Goal: Information Seeking & Learning: Learn about a topic

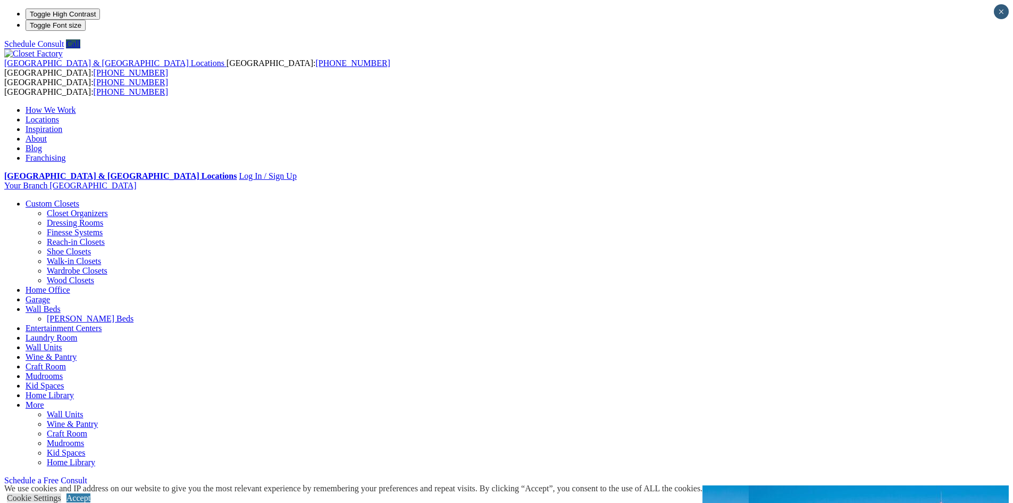
click at [77, 352] on link "Wine & Pantry" at bounding box center [51, 356] width 51 height 9
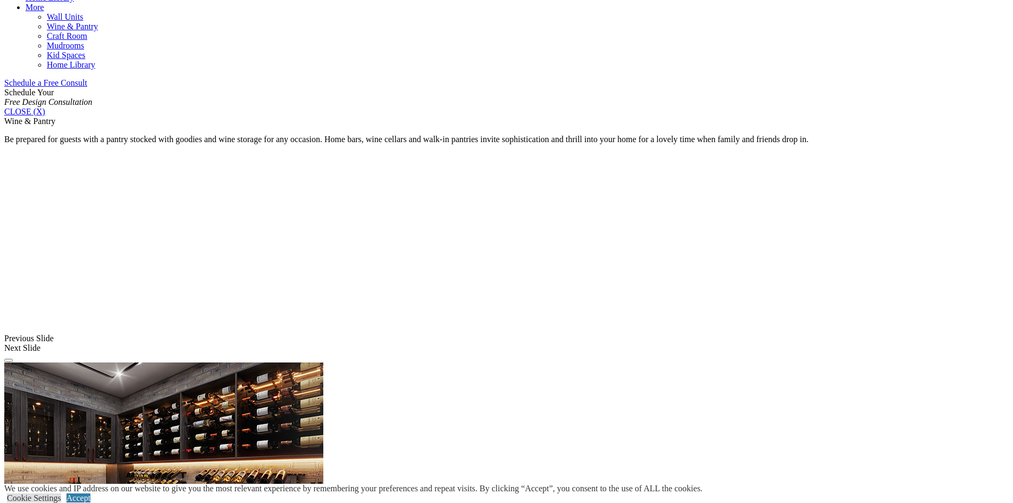
scroll to position [629, 0]
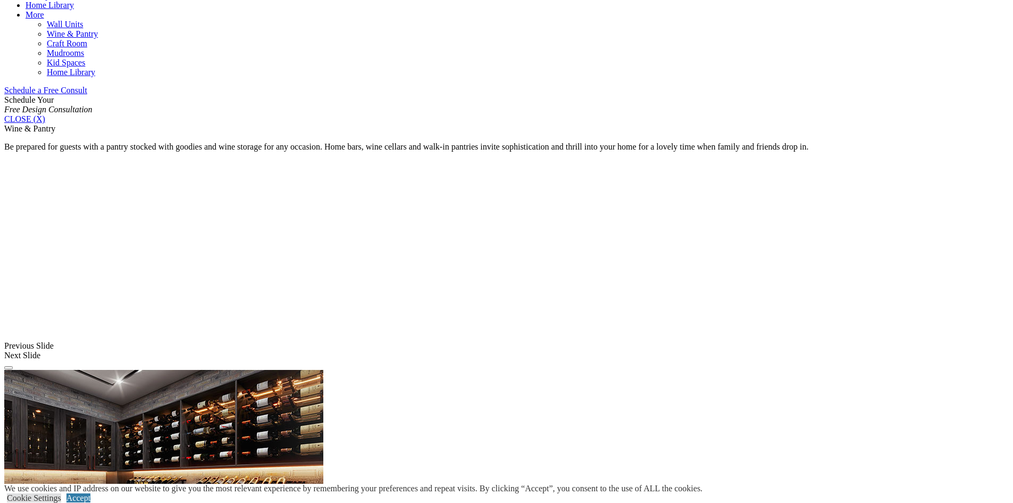
drag, startPoint x: 1017, startPoint y: 59, endPoint x: 1019, endPoint y: 93, distance: 34.1
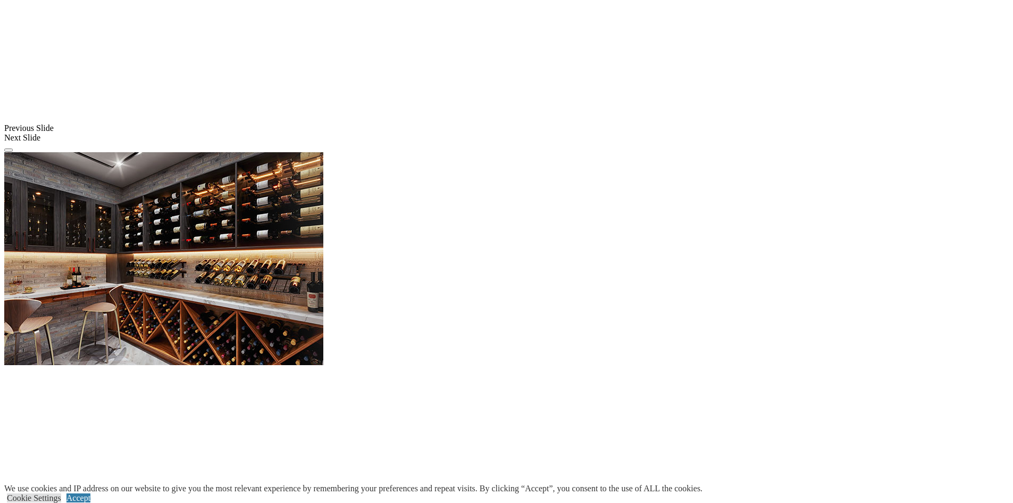
scroll to position [854, 0]
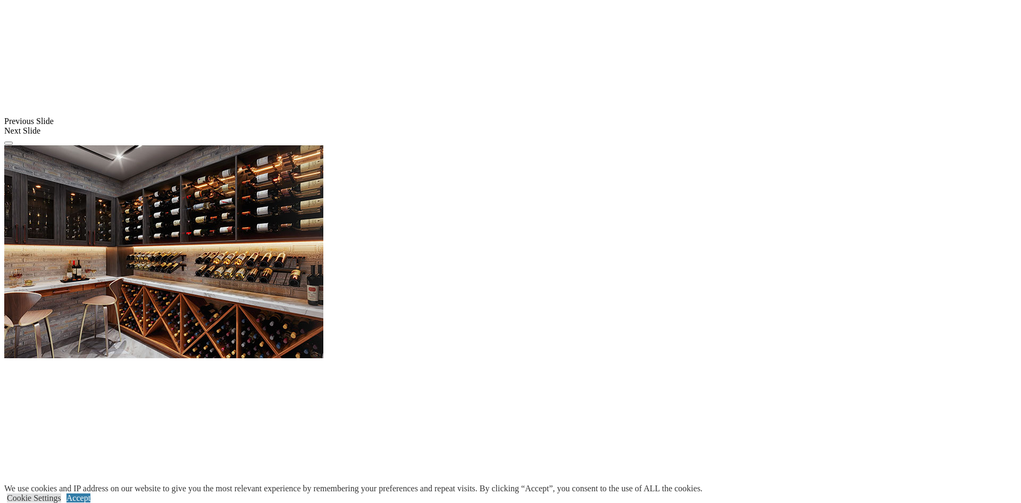
drag, startPoint x: 833, startPoint y: 243, endPoint x: 876, endPoint y: 263, distance: 47.6
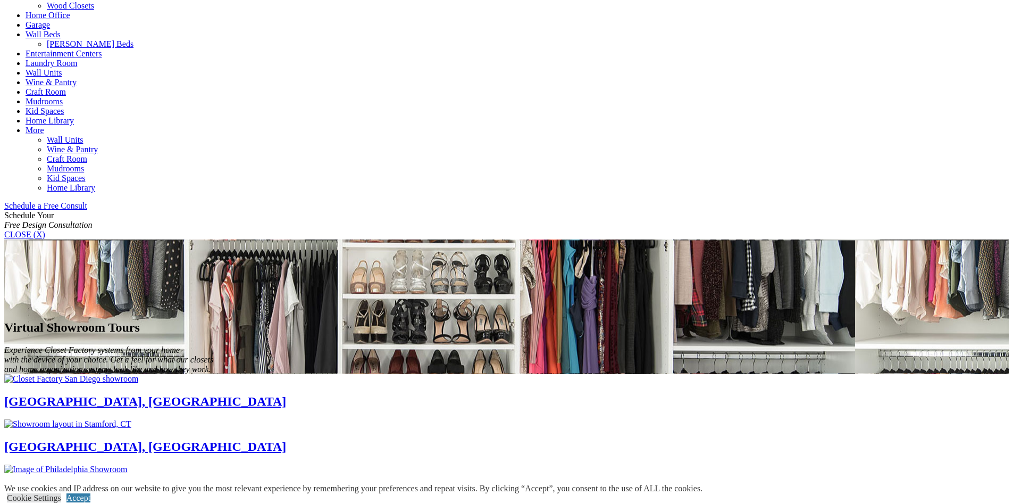
scroll to position [939, 0]
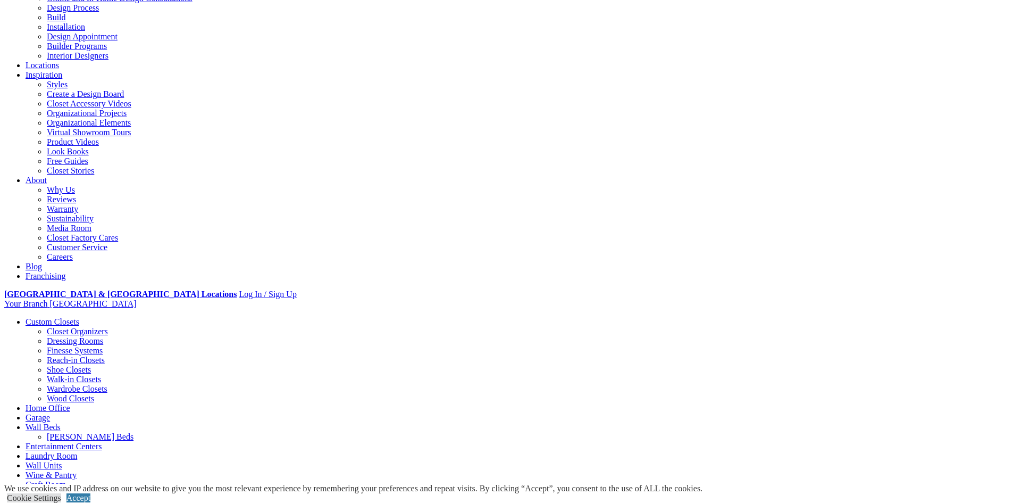
scroll to position [106, 0]
